Goal: Use online tool/utility: Utilize a website feature to perform a specific function

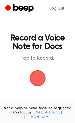
click at [30, 80] on span "button" at bounding box center [37, 78] width 15 height 15
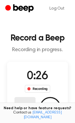
click at [33, 98] on button "Delete" at bounding box center [25, 107] width 21 height 21
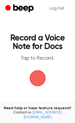
click at [39, 82] on span "button" at bounding box center [37, 78] width 15 height 15
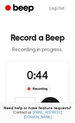
click at [56, 100] on button "Save" at bounding box center [50, 107] width 21 height 21
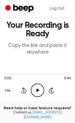
scroll to position [24, 0]
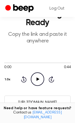
click at [41, 79] on icon "Play Audio" at bounding box center [37, 78] width 13 height 13
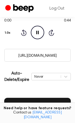
scroll to position [72, 0]
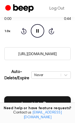
click at [45, 57] on input "https://beep.audio/DenZgfE" at bounding box center [37, 53] width 67 height 13
click at [44, 53] on input "https://beep.audio/DenZgfE" at bounding box center [37, 53] width 67 height 13
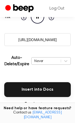
scroll to position [120, 0]
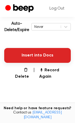
click at [43, 56] on button "Insert into Docs" at bounding box center [37, 55] width 67 height 15
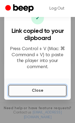
click at [40, 88] on button "Close" at bounding box center [37, 91] width 58 height 12
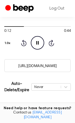
scroll to position [48, 0]
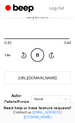
click at [37, 53] on icon at bounding box center [38, 54] width 2 height 3
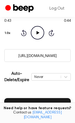
scroll to position [96, 0]
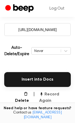
click at [45, 95] on button "Record Again" at bounding box center [55, 97] width 32 height 13
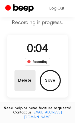
click at [24, 85] on button "Delete" at bounding box center [25, 80] width 21 height 21
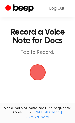
click at [41, 78] on span "button" at bounding box center [37, 72] width 15 height 15
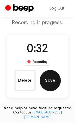
click at [51, 81] on button "Save" at bounding box center [50, 80] width 21 height 21
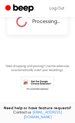
scroll to position [51, 0]
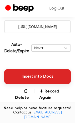
click at [42, 75] on button "Insert into Docs" at bounding box center [37, 76] width 67 height 15
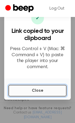
click at [41, 87] on button "Close" at bounding box center [37, 91] width 58 height 12
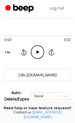
click at [40, 50] on icon "Play Audio" at bounding box center [37, 51] width 13 height 13
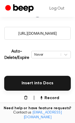
scroll to position [99, 0]
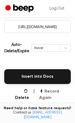
click at [47, 93] on button "Record Again" at bounding box center [55, 94] width 32 height 13
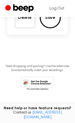
scroll to position [30, 0]
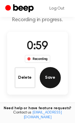
click at [45, 78] on button "Save" at bounding box center [50, 77] width 21 height 21
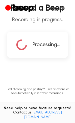
scroll to position [0, 0]
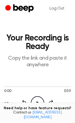
click at [42, 101] on icon "Play Audio" at bounding box center [37, 102] width 13 height 13
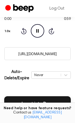
click at [51, 59] on input "https://beep.audio/iKqscKT" at bounding box center [37, 53] width 67 height 13
click at [38, 33] on icon "Pause Audio" at bounding box center [37, 30] width 13 height 13
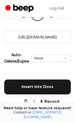
scroll to position [120, 0]
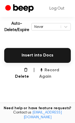
click at [60, 71] on button "Record Again" at bounding box center [55, 73] width 32 height 13
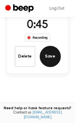
click at [44, 60] on button "Save" at bounding box center [50, 56] width 21 height 21
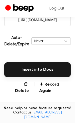
scroll to position [119, 0]
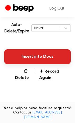
click at [28, 53] on button "Insert into Docs" at bounding box center [37, 56] width 67 height 15
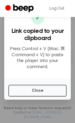
click at [21, 98] on div at bounding box center [37, 61] width 75 height 123
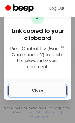
click at [20, 91] on button "Close" at bounding box center [37, 91] width 58 height 12
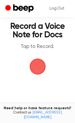
scroll to position [24, 0]
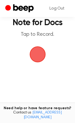
click at [39, 59] on span "button" at bounding box center [38, 54] width 20 height 20
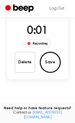
scroll to position [21, 0]
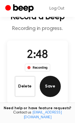
click at [49, 92] on button "Save" at bounding box center [50, 86] width 21 height 21
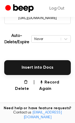
scroll to position [117, 0]
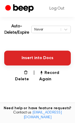
click at [38, 61] on button "Insert into Docs" at bounding box center [37, 58] width 67 height 15
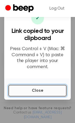
click at [60, 90] on button "Close" at bounding box center [37, 91] width 58 height 12
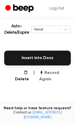
click at [44, 72] on button "Record Again" at bounding box center [55, 76] width 32 height 13
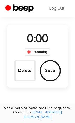
scroll to position [24, 0]
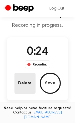
click at [20, 77] on button "Delete" at bounding box center [25, 82] width 21 height 21
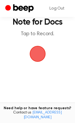
click at [43, 56] on span "button" at bounding box center [37, 53] width 17 height 17
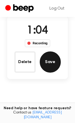
click at [52, 59] on button "Save" at bounding box center [50, 61] width 21 height 21
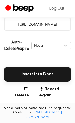
scroll to position [115, 0]
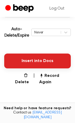
click at [60, 62] on button "Insert into Docs" at bounding box center [37, 60] width 67 height 15
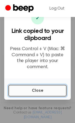
click at [32, 85] on button "Close" at bounding box center [37, 91] width 58 height 12
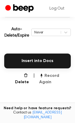
click at [52, 72] on button "Record Again" at bounding box center [55, 78] width 32 height 13
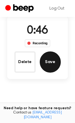
click at [52, 67] on button "Save" at bounding box center [50, 61] width 21 height 21
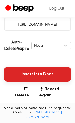
scroll to position [115, 0]
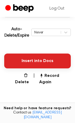
click at [24, 57] on button "Insert into Docs" at bounding box center [37, 60] width 67 height 15
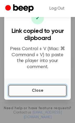
click at [19, 87] on button "Close" at bounding box center [37, 91] width 58 height 12
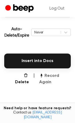
click at [59, 77] on button "Record Again" at bounding box center [55, 78] width 32 height 13
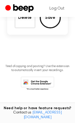
scroll to position [45, 0]
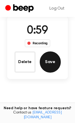
click at [57, 62] on button "Save" at bounding box center [50, 61] width 21 height 21
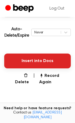
scroll to position [115, 0]
click at [34, 64] on button "Insert into Docs" at bounding box center [37, 60] width 67 height 15
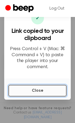
click at [16, 85] on button "Close" at bounding box center [37, 91] width 58 height 12
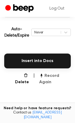
click at [53, 74] on button "Record Again" at bounding box center [55, 78] width 32 height 13
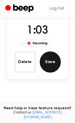
click at [52, 57] on button "Save" at bounding box center [50, 61] width 21 height 21
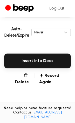
scroll to position [115, 0]
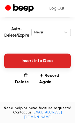
click at [25, 62] on button "Insert into Docs" at bounding box center [37, 60] width 67 height 15
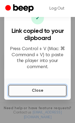
click at [21, 88] on button "Close" at bounding box center [37, 91] width 58 height 12
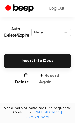
click at [40, 76] on icon "button" at bounding box center [41, 75] width 4 height 4
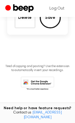
scroll to position [45, 0]
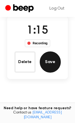
click at [58, 60] on button "Save" at bounding box center [50, 61] width 21 height 21
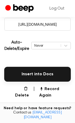
scroll to position [115, 0]
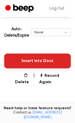
click at [34, 62] on button "Insert into Docs" at bounding box center [37, 60] width 67 height 15
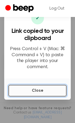
click at [54, 87] on button "Close" at bounding box center [37, 91] width 58 height 12
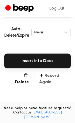
click at [62, 78] on button "Record Again" at bounding box center [55, 78] width 32 height 13
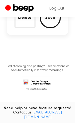
scroll to position [45, 0]
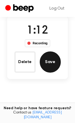
click at [53, 66] on button "Save" at bounding box center [50, 61] width 21 height 21
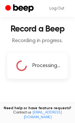
click at [35, 28] on h1 "Record a Beep" at bounding box center [37, 29] width 67 height 8
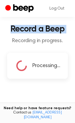
click at [35, 28] on h1 "Record a Beep" at bounding box center [37, 29] width 67 height 8
click at [32, 29] on h1 "Record a Beep" at bounding box center [37, 29] width 67 height 8
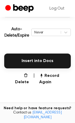
scroll to position [115, 0]
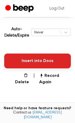
click at [33, 56] on button "Insert into Docs" at bounding box center [37, 60] width 67 height 15
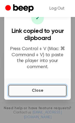
click at [33, 89] on button "Close" at bounding box center [37, 91] width 58 height 12
